Goal: Communication & Community: Share content

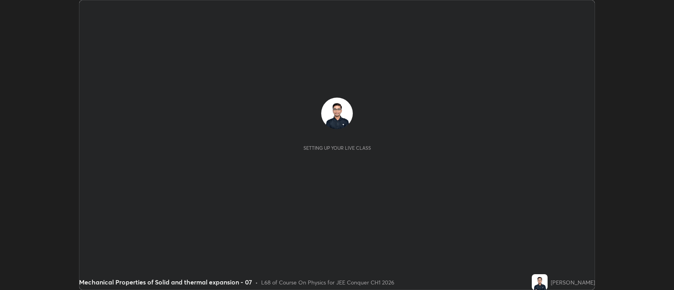
scroll to position [290, 674]
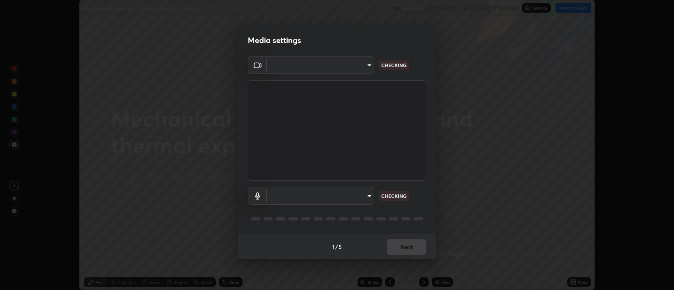
type input "2c539df44b605aa39b17bbacab34c2b800175de7e12b0f96efb5519cb0c2d180"
click at [296, 194] on body "Erase all Mechanical Properties of Solid and thermal expansion - 07 Recording W…" at bounding box center [337, 145] width 674 height 290
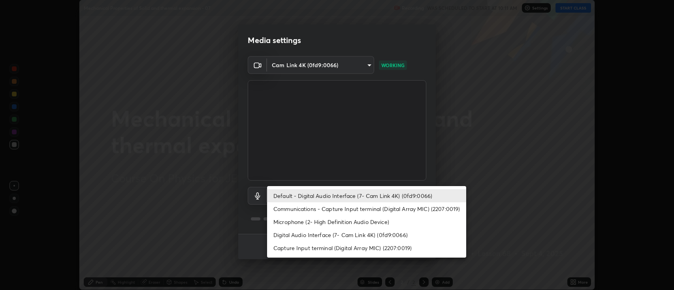
click at [287, 210] on li "Communications - Capture Input terminal (Digital Array MIC) (2207:0019)" at bounding box center [366, 208] width 199 height 13
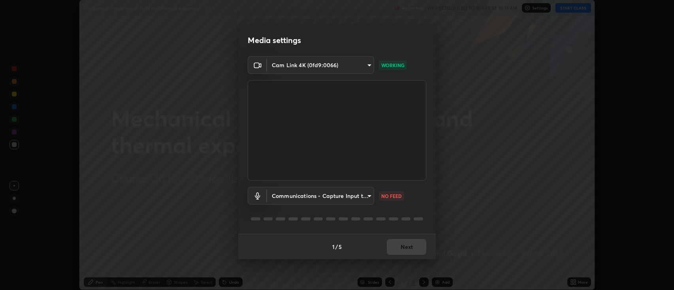
click at [280, 196] on body "Erase all Mechanical Properties of Solid and thermal expansion - 07 Recording W…" at bounding box center [337, 145] width 674 height 290
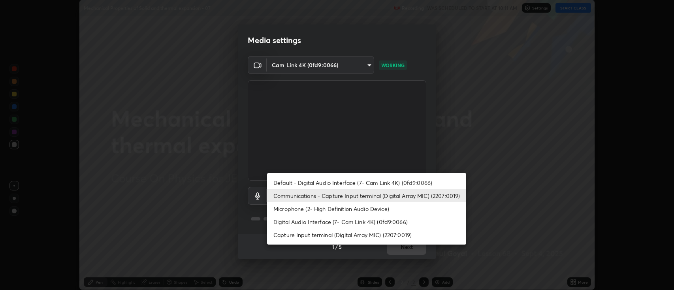
click at [275, 181] on li "Default - Digital Audio Interface (7- Cam Link 4K) (0fd9:0066)" at bounding box center [366, 182] width 199 height 13
type input "default"
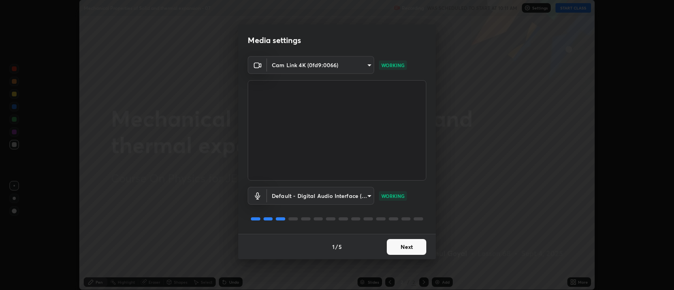
click at [421, 247] on button "Next" at bounding box center [407, 247] width 40 height 16
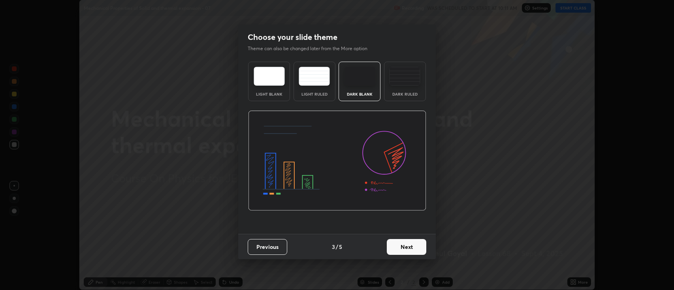
click at [426, 249] on button "Next" at bounding box center [407, 247] width 40 height 16
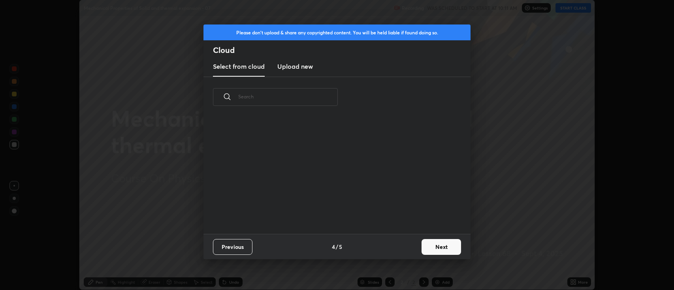
click at [436, 246] on button "Next" at bounding box center [442, 247] width 40 height 16
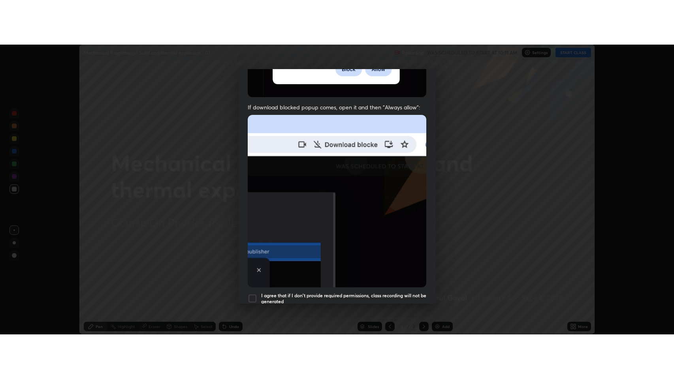
scroll to position [160, 0]
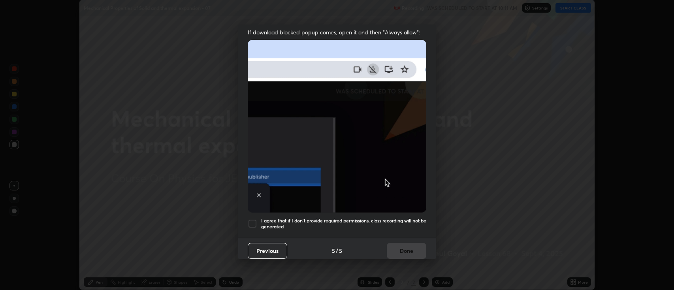
click at [384, 218] on h5 "I agree that if I don't provide required permissions, class recording will not …" at bounding box center [343, 224] width 165 height 12
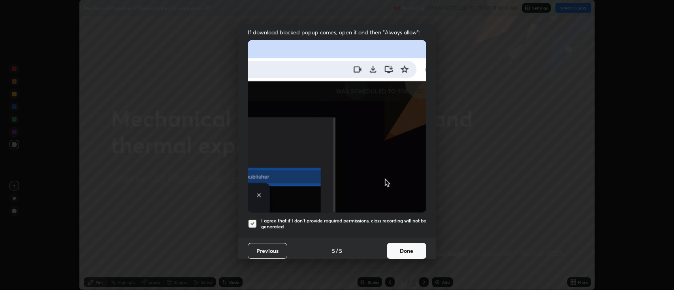
click at [400, 255] on button "Done" at bounding box center [407, 251] width 40 height 16
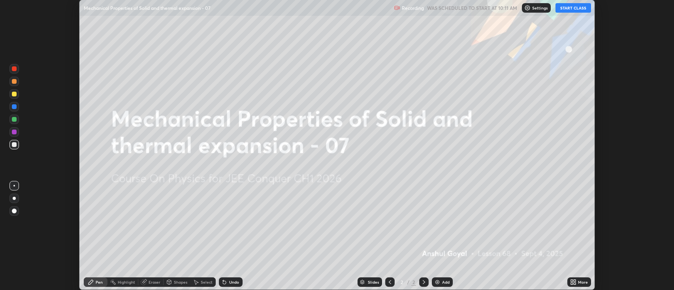
click at [573, 281] on icon at bounding box center [572, 281] width 2 height 2
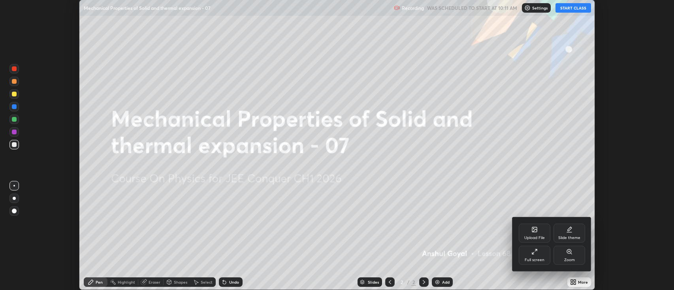
click at [534, 260] on div "Full screen" at bounding box center [535, 260] width 20 height 4
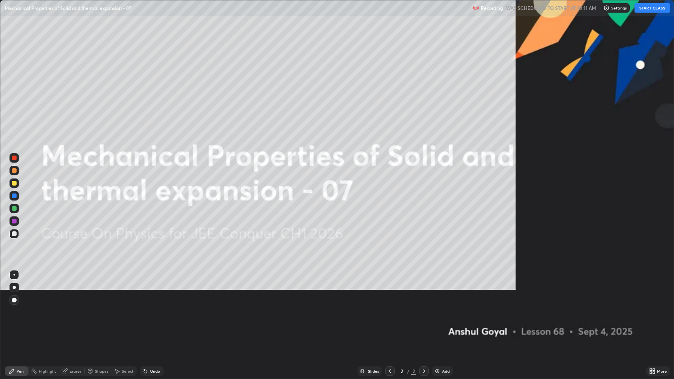
scroll to position [379, 674]
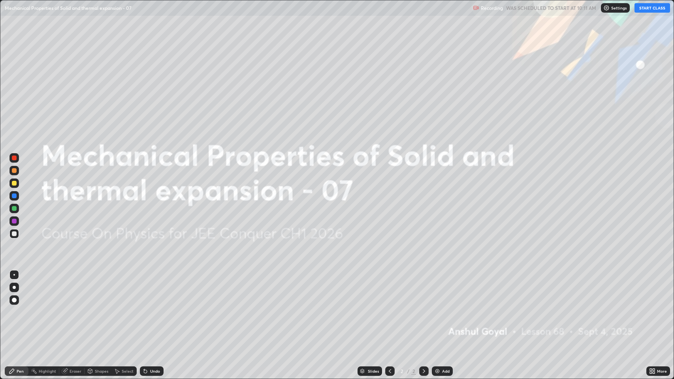
click at [640, 8] on button "START CLASS" at bounding box center [653, 7] width 36 height 9
click at [442, 290] on div "Slides 2 / 2 Add" at bounding box center [405, 372] width 483 height 16
click at [439, 290] on img at bounding box center [437, 371] width 6 height 6
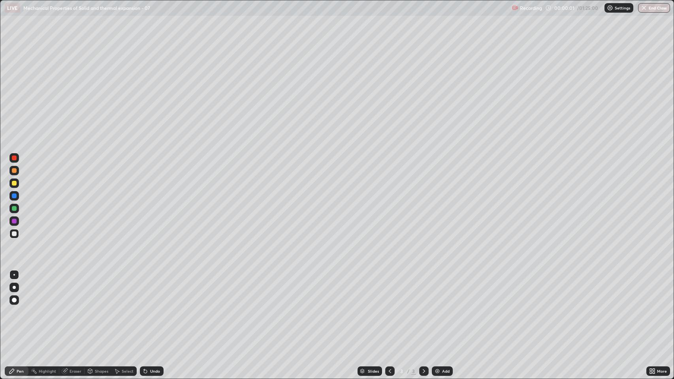
click at [74, 290] on div "Eraser" at bounding box center [71, 371] width 25 height 9
click at [13, 290] on icon at bounding box center [14, 345] width 6 height 7
click at [15, 290] on icon at bounding box center [12, 371] width 6 height 6
click at [13, 290] on div at bounding box center [13, 287] width 9 height 9
click at [15, 184] on div at bounding box center [14, 183] width 5 height 5
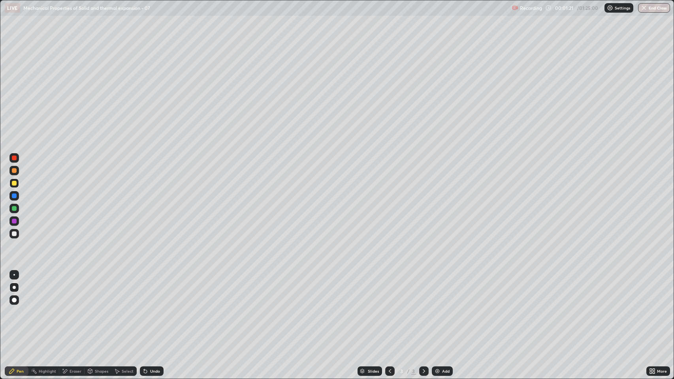
click at [14, 232] on div at bounding box center [14, 234] width 5 height 5
click at [14, 169] on div at bounding box center [14, 170] width 5 height 5
click at [446, 290] on div "Add" at bounding box center [446, 372] width 8 height 4
click at [14, 234] on div at bounding box center [14, 234] width 5 height 5
click at [436, 290] on img at bounding box center [437, 371] width 6 height 6
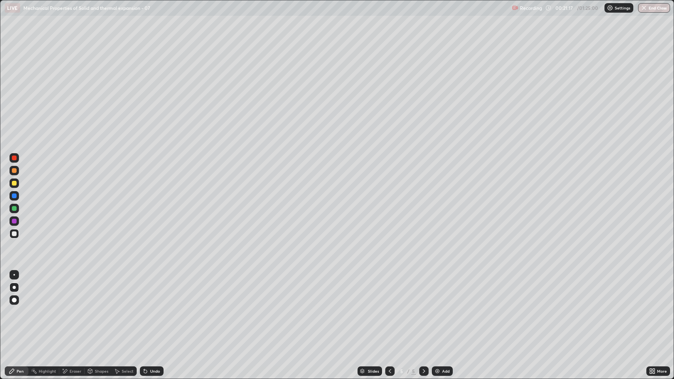
click at [15, 182] on div at bounding box center [14, 183] width 5 height 5
click at [441, 290] on div "Add" at bounding box center [442, 371] width 21 height 9
click at [90, 290] on div "Shapes" at bounding box center [98, 371] width 27 height 9
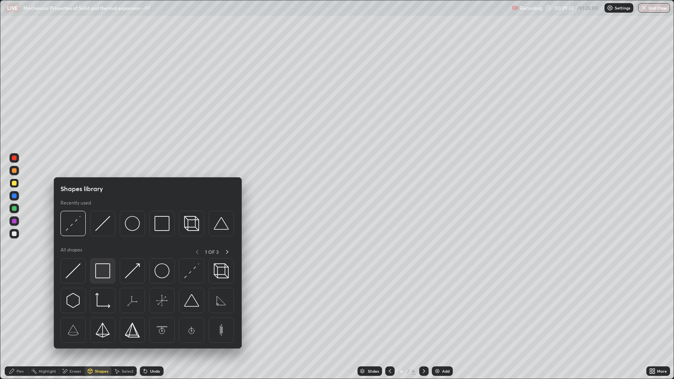
click at [107, 277] on img at bounding box center [102, 271] width 15 height 15
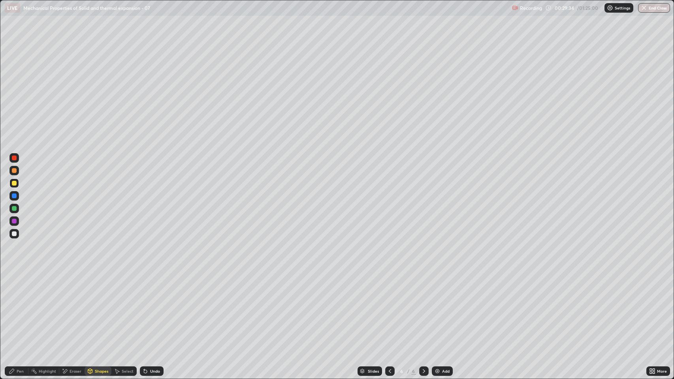
click at [24, 290] on div "Pen" at bounding box center [17, 371] width 24 height 9
click at [17, 234] on div at bounding box center [13, 233] width 9 height 9
click at [19, 170] on div at bounding box center [13, 170] width 9 height 9
click at [446, 290] on div "Add" at bounding box center [446, 372] width 8 height 4
click at [15, 235] on div at bounding box center [14, 234] width 5 height 5
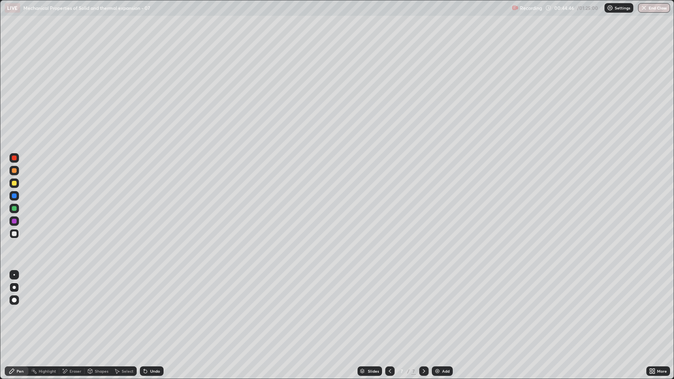
click at [100, 290] on div "Shapes" at bounding box center [98, 371] width 27 height 9
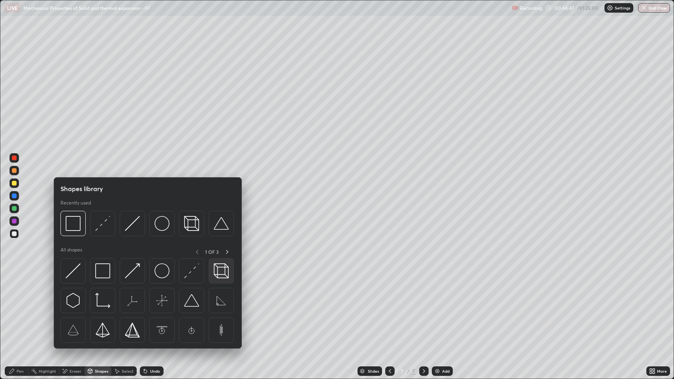
click at [219, 272] on img at bounding box center [221, 271] width 15 height 15
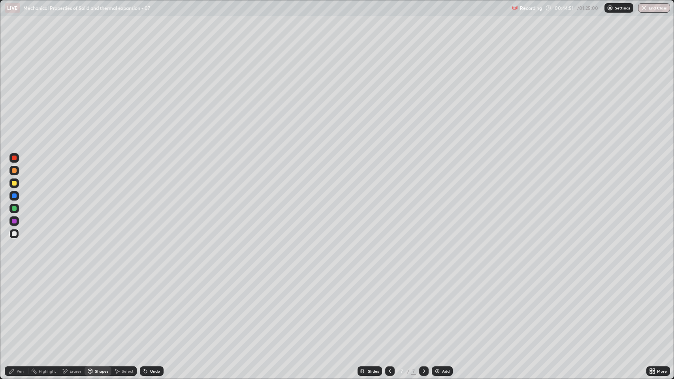
click at [20, 290] on div "Pen" at bounding box center [20, 372] width 7 height 4
click at [16, 185] on div at bounding box center [14, 183] width 5 height 5
click at [14, 234] on div at bounding box center [14, 234] width 5 height 5
click at [70, 290] on div "Eraser" at bounding box center [71, 371] width 25 height 9
click at [17, 290] on div "Pen" at bounding box center [20, 372] width 7 height 4
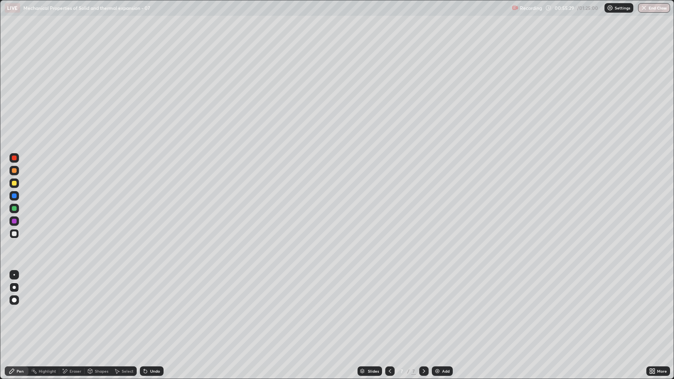
click at [156, 290] on div "Undo" at bounding box center [155, 372] width 10 height 4
click at [154, 290] on div "Undo" at bounding box center [155, 372] width 10 height 4
click at [15, 158] on div at bounding box center [14, 158] width 5 height 5
click at [12, 235] on div at bounding box center [14, 234] width 5 height 5
click at [69, 290] on div "Eraser" at bounding box center [71, 371] width 25 height 9
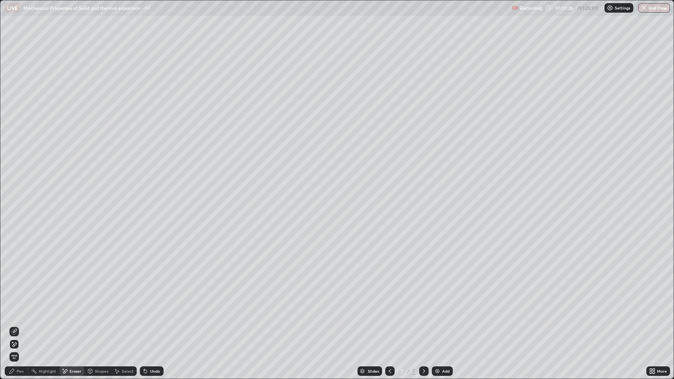
click at [23, 290] on div "Pen" at bounding box center [20, 372] width 7 height 4
click at [440, 290] on div "Add" at bounding box center [442, 371] width 21 height 9
